Goal: Transaction & Acquisition: Purchase product/service

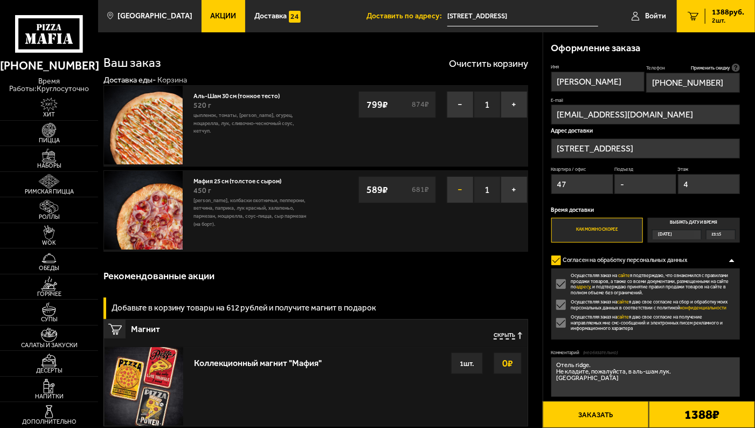
click at [457, 185] on button "−" at bounding box center [460, 189] width 27 height 27
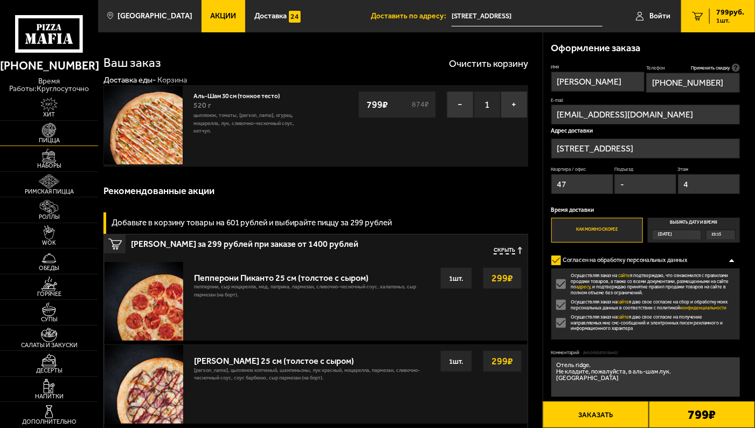
click at [51, 138] on span "Пицца" at bounding box center [49, 141] width 98 height 6
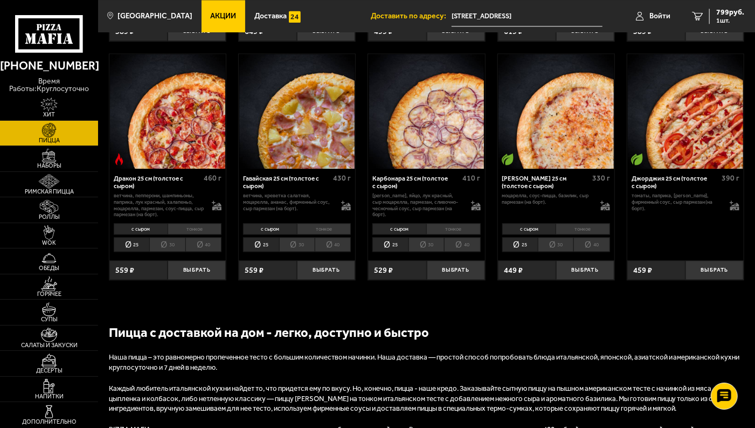
scroll to position [1271, 0]
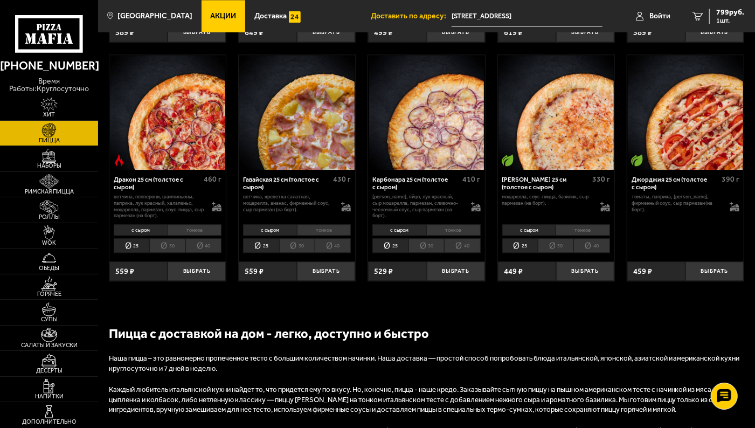
click at [578, 235] on li "тонкое" at bounding box center [583, 229] width 54 height 11
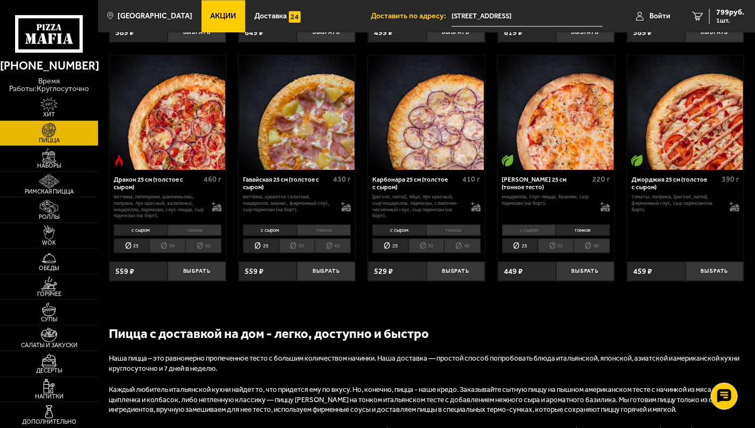
click at [531, 236] on li "с сыром" at bounding box center [530, 229] width 54 height 11
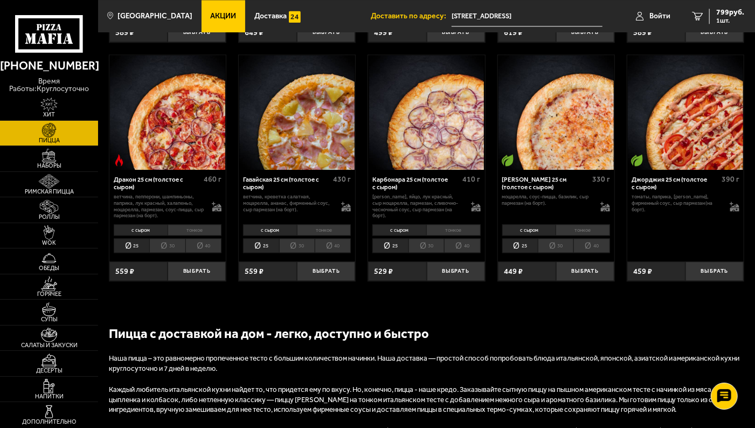
click at [576, 236] on li "тонкое" at bounding box center [583, 229] width 54 height 11
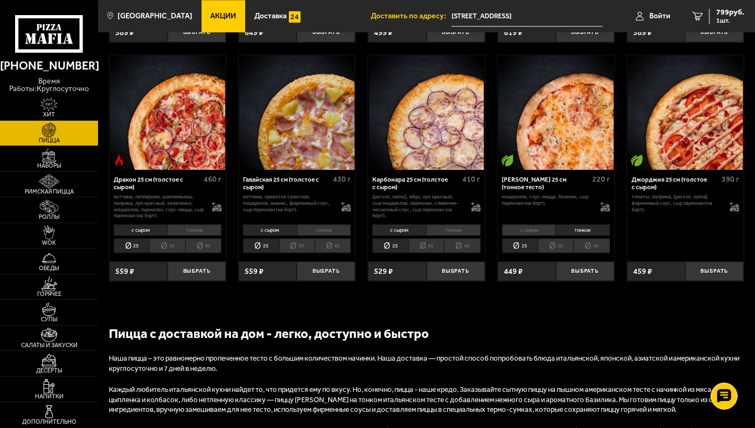
click at [540, 236] on li "с сыром" at bounding box center [530, 229] width 54 height 11
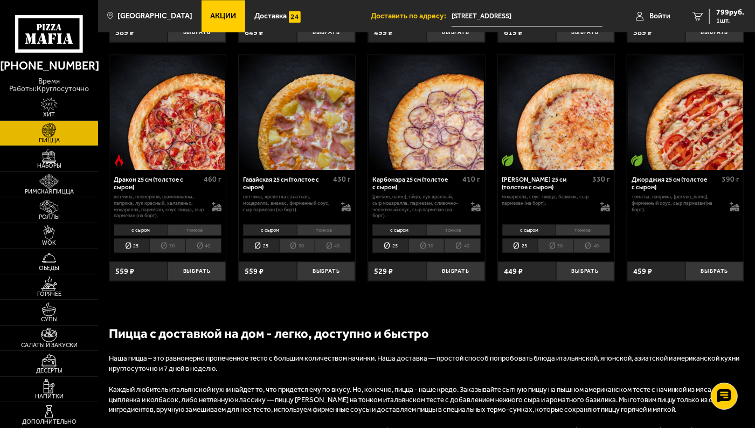
click at [573, 103] on img at bounding box center [556, 112] width 115 height 115
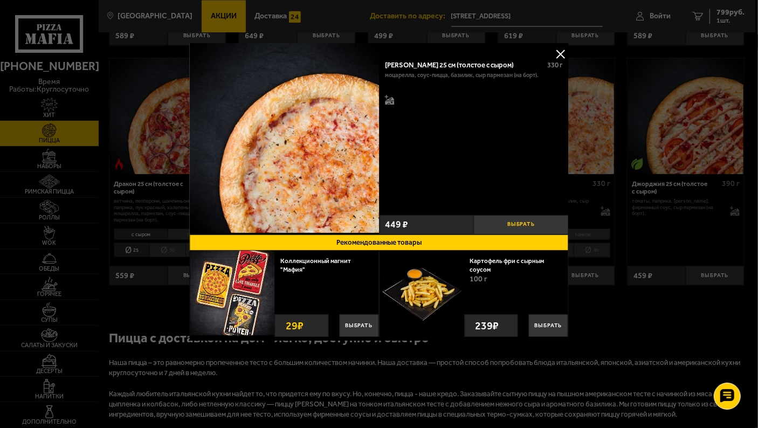
click at [538, 224] on button "Выбрать" at bounding box center [521, 224] width 95 height 19
click at [490, 221] on button "−" at bounding box center [490, 224] width 32 height 19
click at [563, 54] on button at bounding box center [561, 54] width 16 height 16
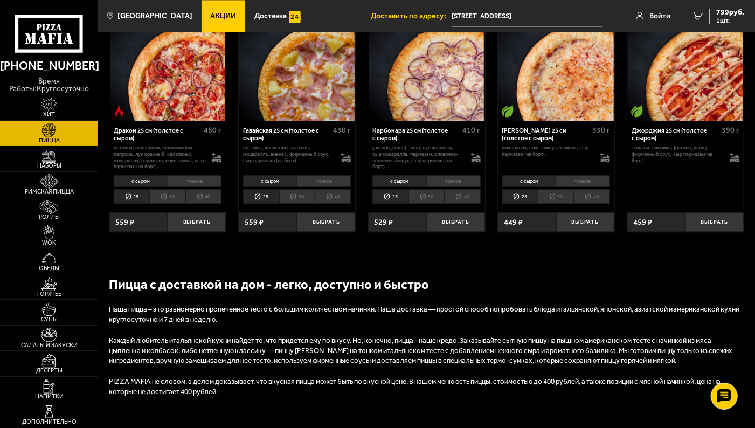
scroll to position [1321, 0]
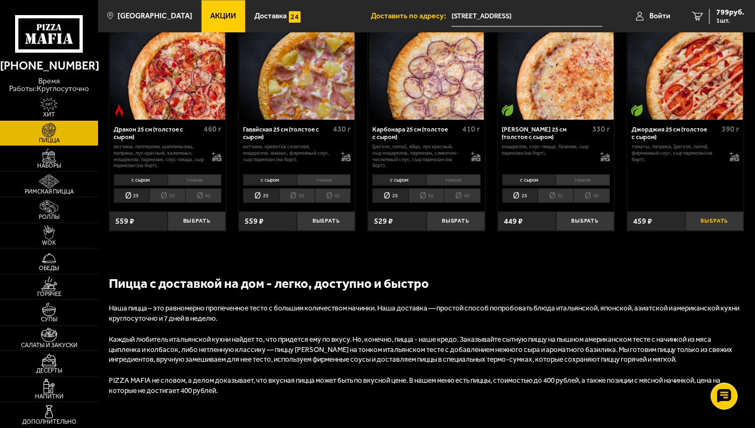
click at [708, 229] on button "Выбрать" at bounding box center [715, 220] width 58 height 19
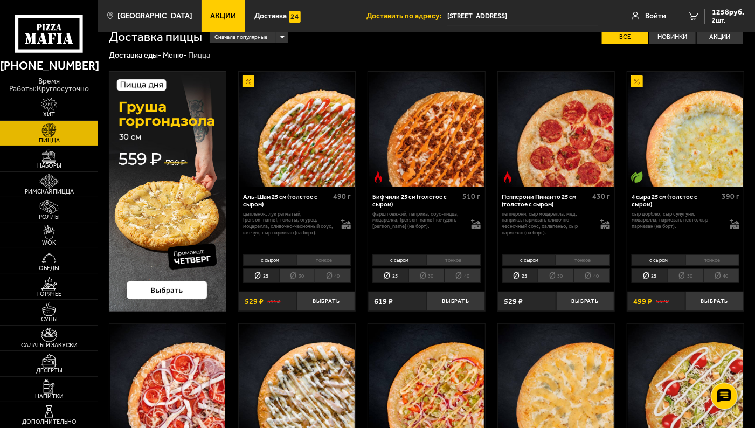
scroll to position [15, 0]
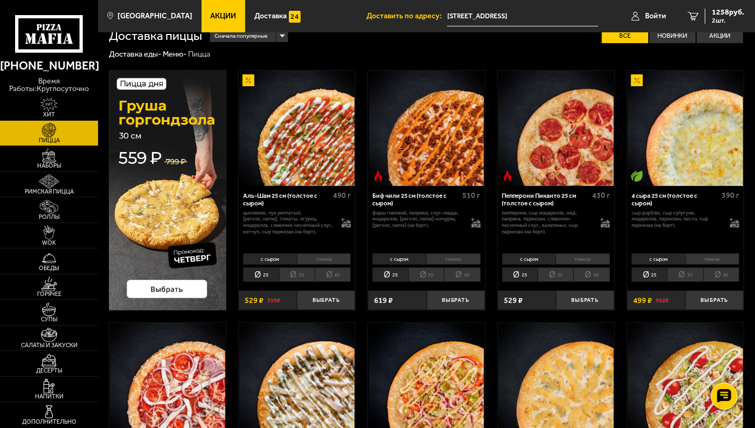
click at [649, 275] on li "25" at bounding box center [650, 274] width 36 height 15
click at [693, 262] on li "тонкое" at bounding box center [713, 258] width 54 height 11
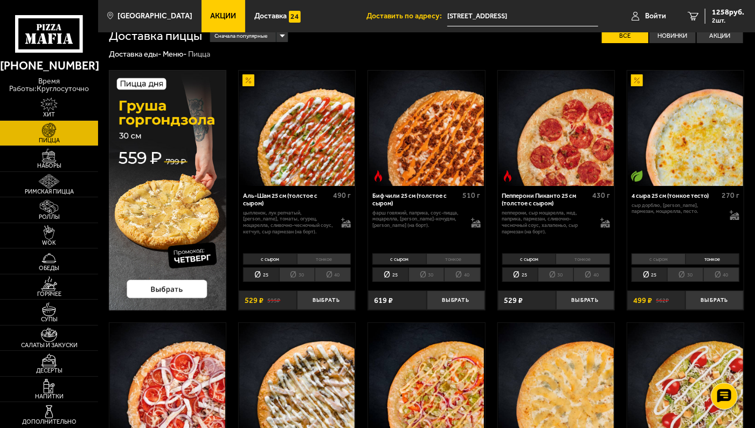
click at [662, 258] on li "с сыром" at bounding box center [659, 258] width 54 height 11
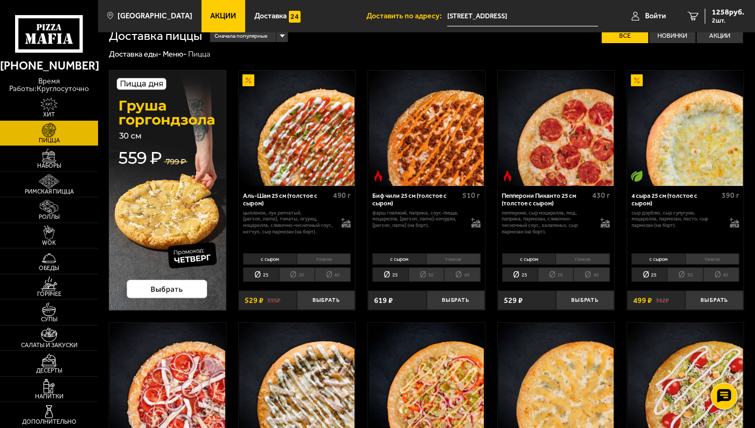
click at [708, 260] on li "тонкое" at bounding box center [713, 258] width 54 height 11
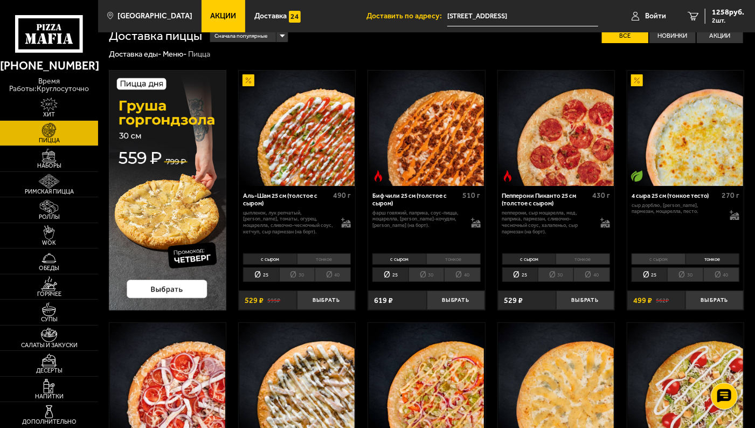
click at [641, 258] on li "с сыром" at bounding box center [659, 258] width 54 height 11
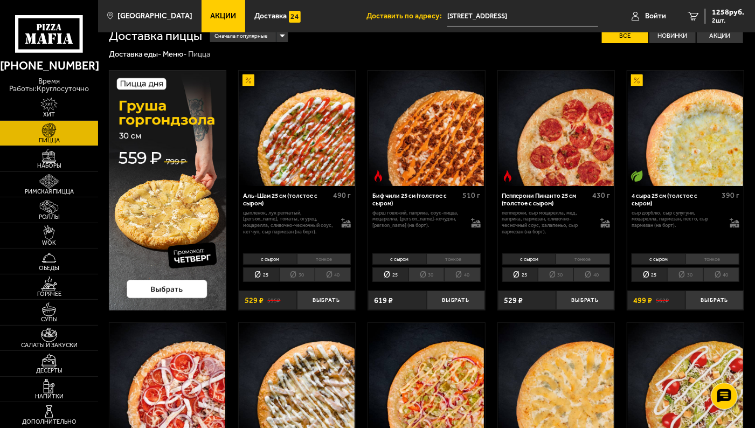
click at [704, 255] on li "тонкое" at bounding box center [713, 258] width 54 height 11
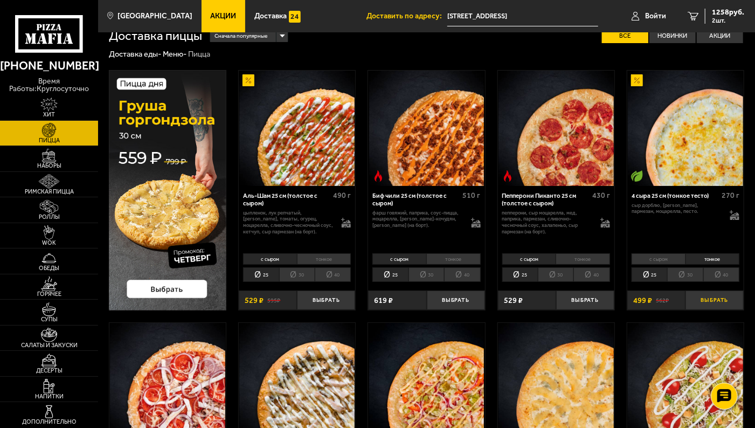
click at [708, 295] on button "Выбрать" at bounding box center [715, 300] width 58 height 19
click at [721, 14] on span "1757 руб." at bounding box center [728, 13] width 32 height 8
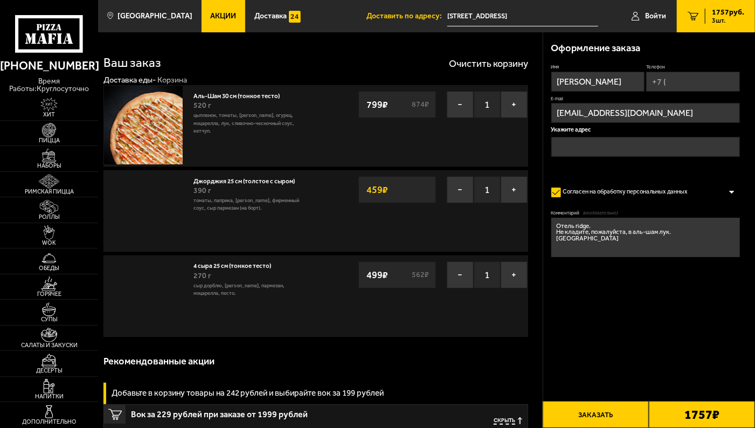
type input "[STREET_ADDRESS]"
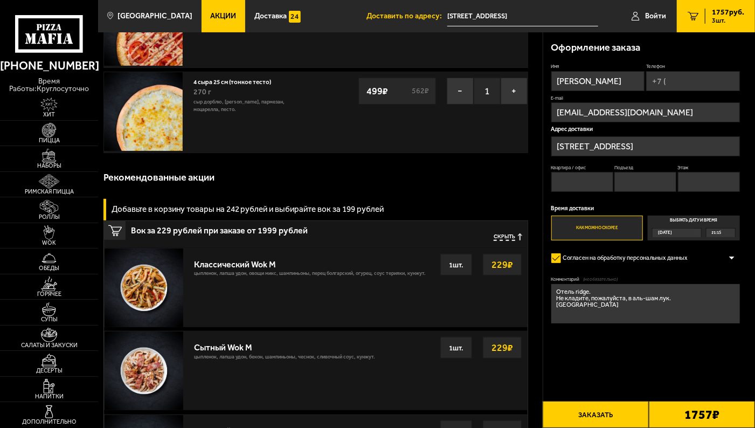
scroll to position [183, 0]
drag, startPoint x: 613, startPoint y: 305, endPoint x: 549, endPoint y: 305, distance: 63.1
click at [549, 305] on div "Оформление заказа Имя [PERSON_NAME] Телефон E-mail [EMAIL_ADDRESS][DOMAIN_NAME]…" at bounding box center [650, 201] width 212 height 338
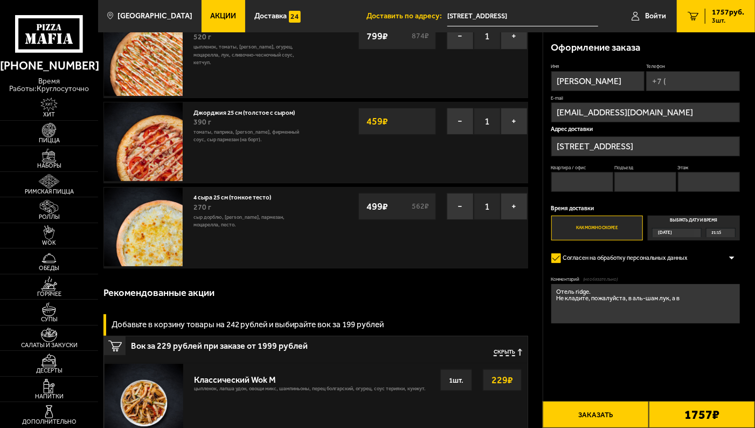
scroll to position [69, 0]
type textarea "Отель ridge. Не кладите, пожалуйста, в аль-шам лук, а в [GEOGRAPHIC_DATA] добав…"
click at [672, 78] on input "Телефон" at bounding box center [694, 81] width 94 height 20
type input "[PHONE_NUMBER]"
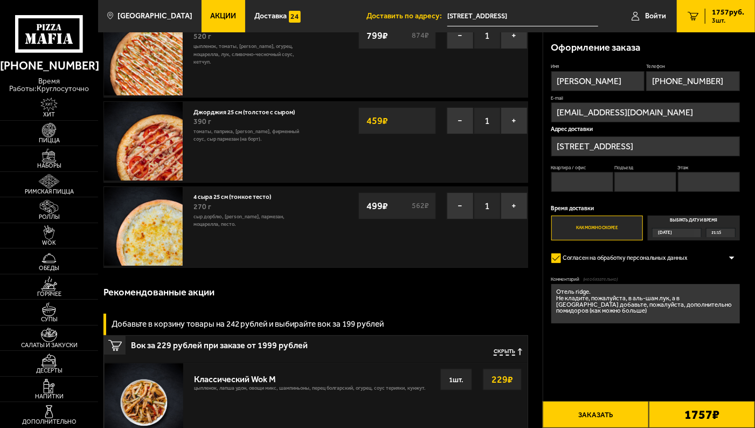
type input "Вход между аптекой и цветами, 4 этаж на лифте, один по лестнице до упора."
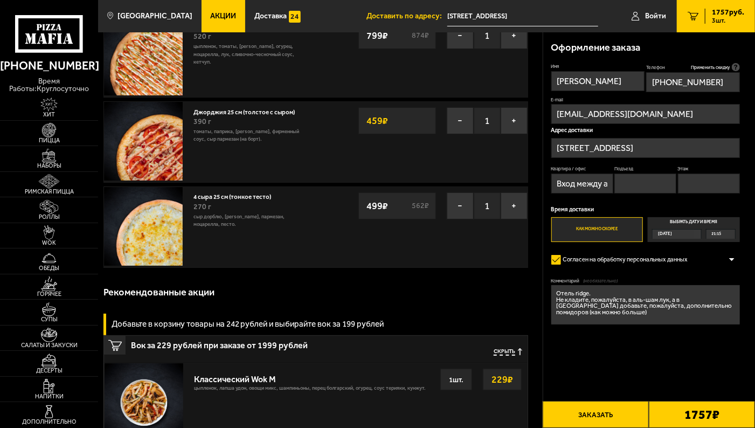
type input "[PHONE_NUMBER]"
click at [585, 188] on input "Вход между аптекой и цветами, 4 этаж на лифте, один по лестнице до упора." at bounding box center [583, 184] width 62 height 20
click at [559, 185] on input "Вход между аптекой и цветами, 4 этаж на лифте, один по лестнице до упора." at bounding box center [583, 184] width 62 height 20
drag, startPoint x: 555, startPoint y: 185, endPoint x: 757, endPoint y: 178, distance: 201.8
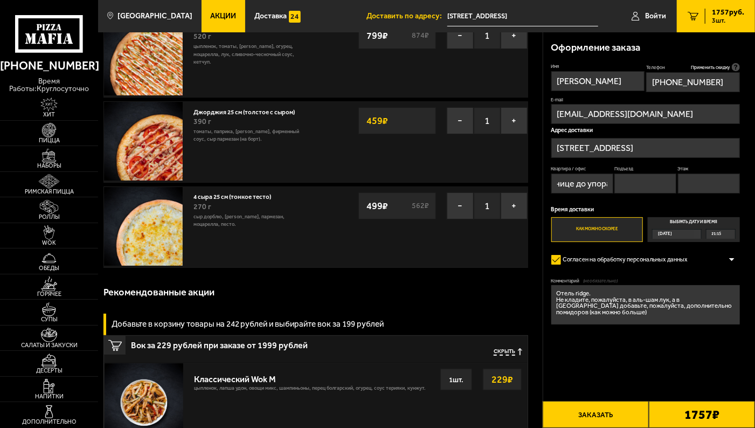
type input "\"
type input "47"
click at [638, 181] on input "Подъезд" at bounding box center [646, 184] width 62 height 20
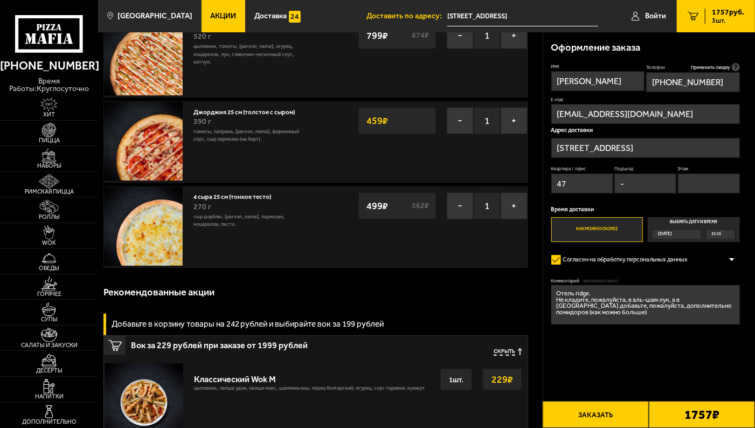
type input "-"
click at [718, 181] on input "Этаж" at bounding box center [709, 184] width 62 height 20
type input "4"
click at [620, 410] on button "Заказать" at bounding box center [596, 414] width 106 height 27
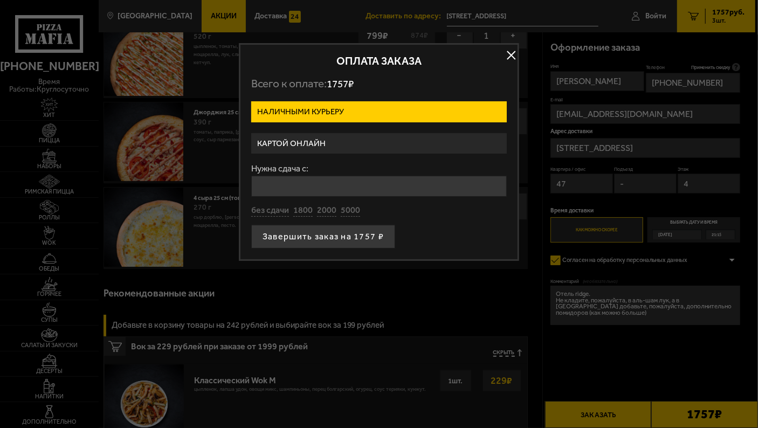
click at [355, 142] on label "Картой онлайн" at bounding box center [379, 143] width 256 height 21
click at [0, 0] on input "Картой онлайн" at bounding box center [0, 0] width 0 height 0
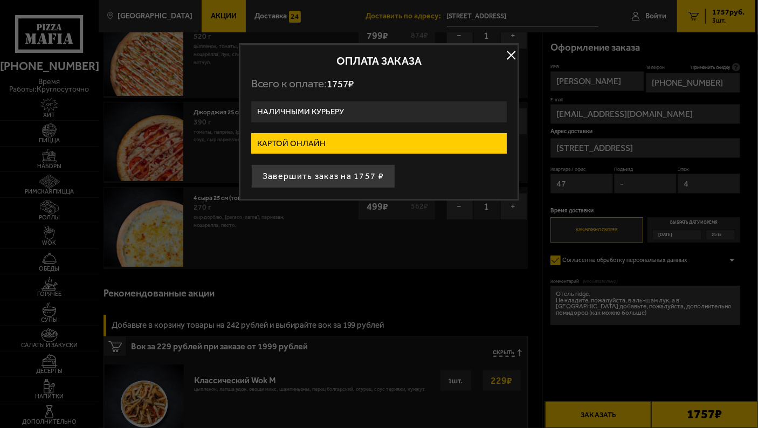
click at [358, 105] on label "Наличными курьеру" at bounding box center [379, 111] width 256 height 21
click at [0, 0] on input "Наличными курьеру" at bounding box center [0, 0] width 0 height 0
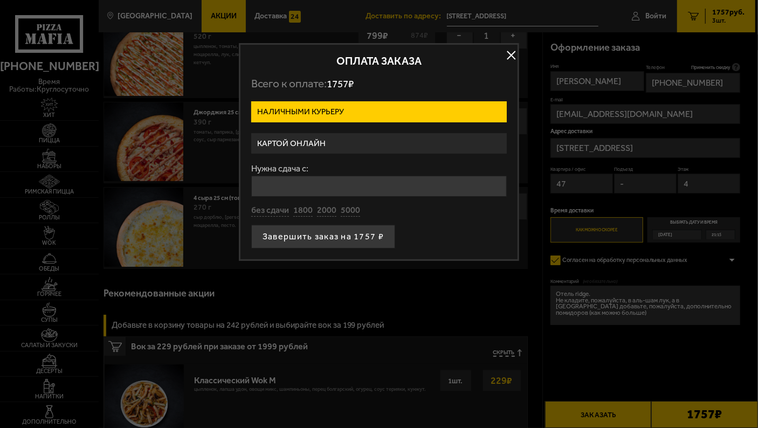
click at [321, 140] on label "Картой онлайн" at bounding box center [379, 143] width 256 height 21
click at [0, 0] on input "Картой онлайн" at bounding box center [0, 0] width 0 height 0
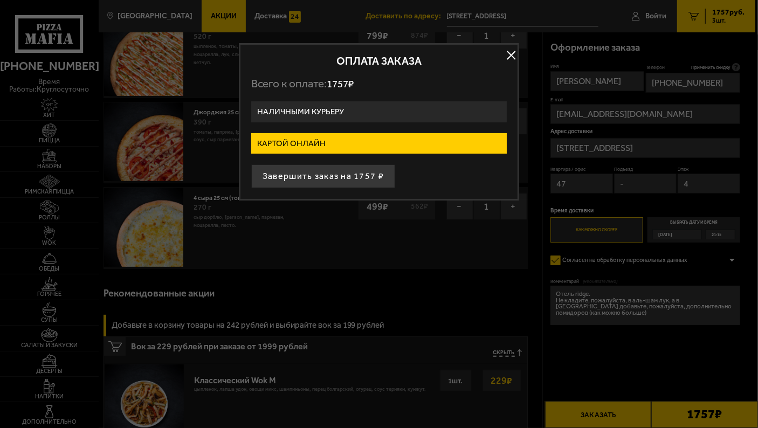
click at [511, 54] on button "button" at bounding box center [511, 55] width 16 height 16
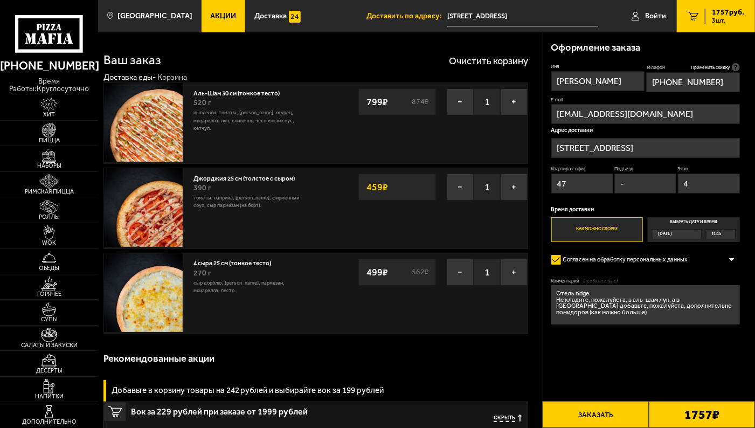
scroll to position [2, 0]
